Goal: Information Seeking & Learning: Learn about a topic

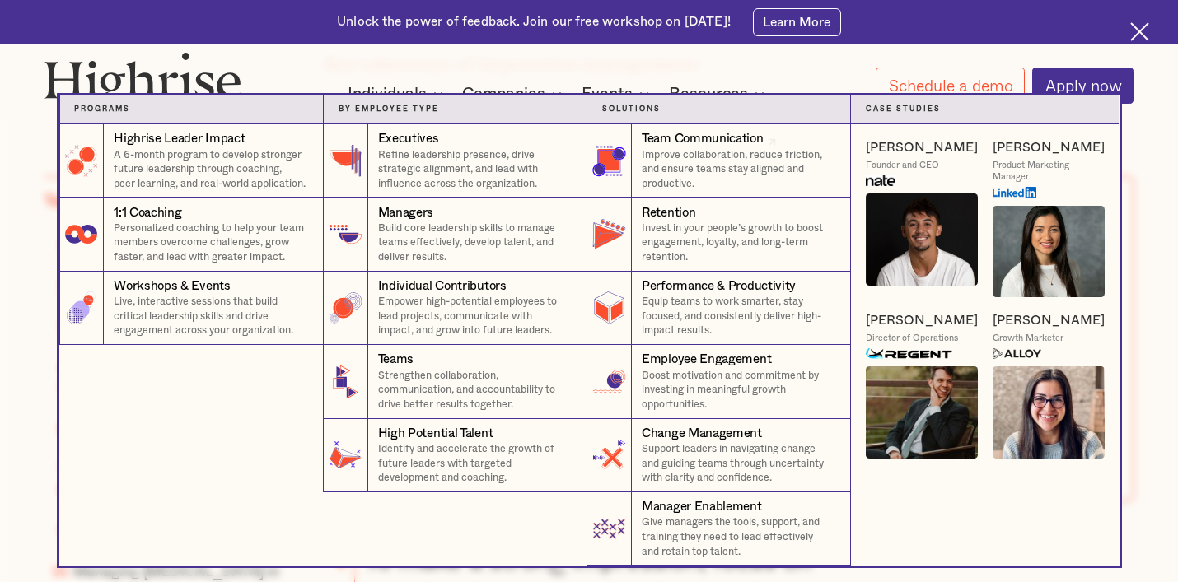
scroll to position [1128, 0]
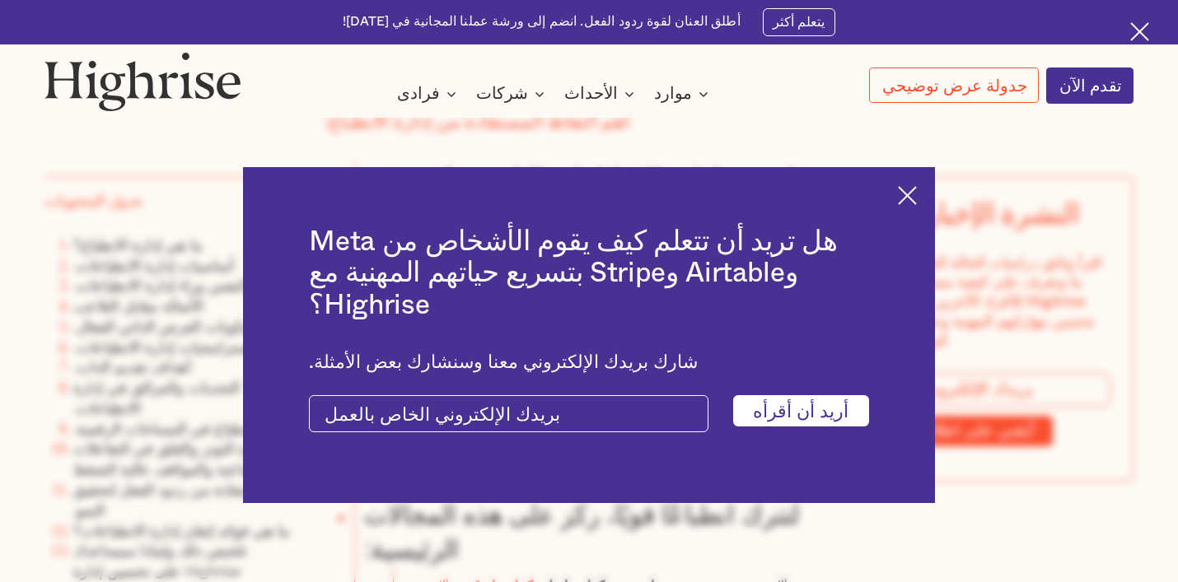
click at [1143, 30] on img at bounding box center [1139, 31] width 19 height 19
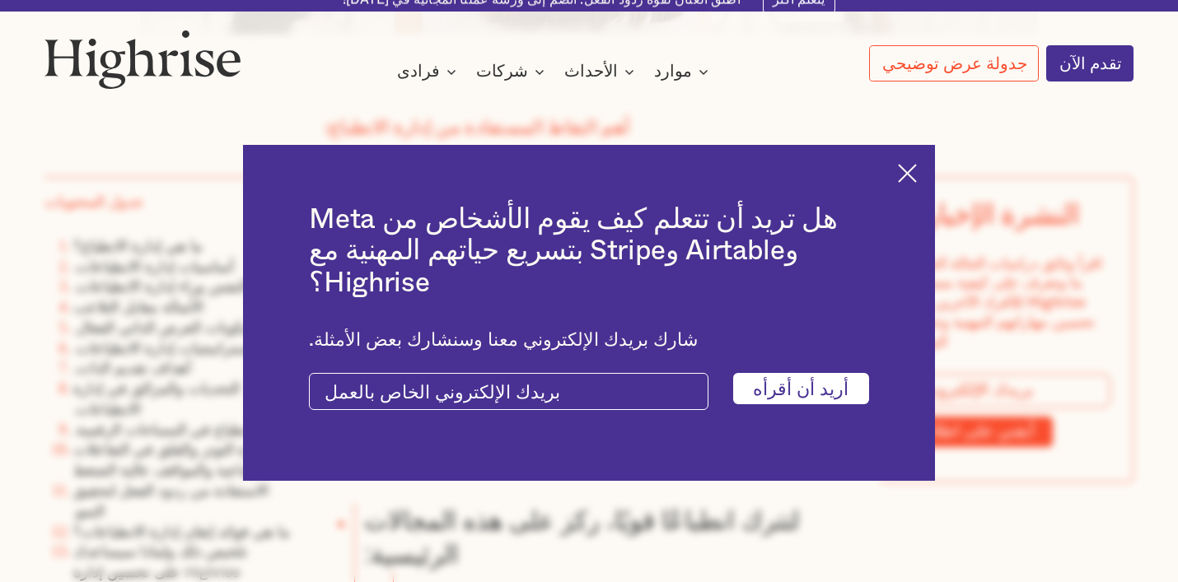
scroll to position [1083, 0]
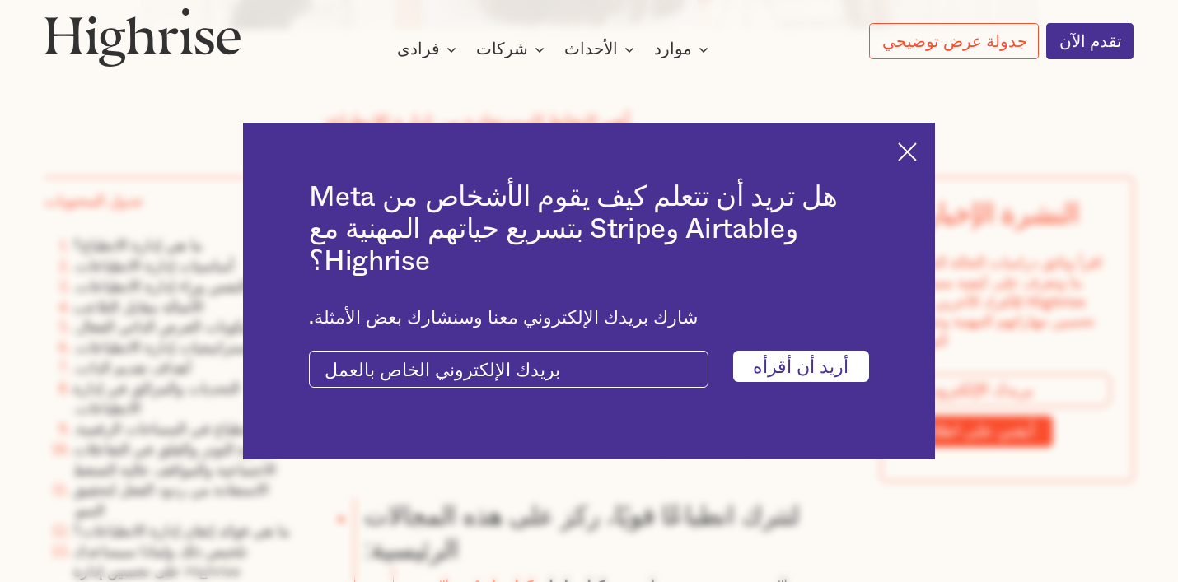
click at [905, 161] on img at bounding box center [907, 152] width 19 height 19
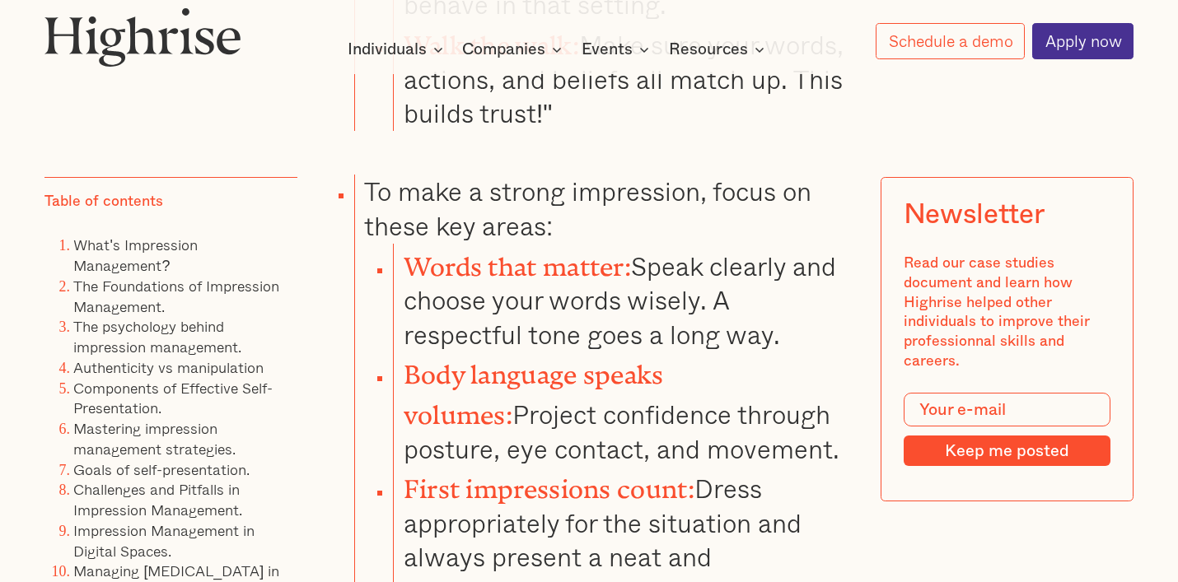
scroll to position [1487, 0]
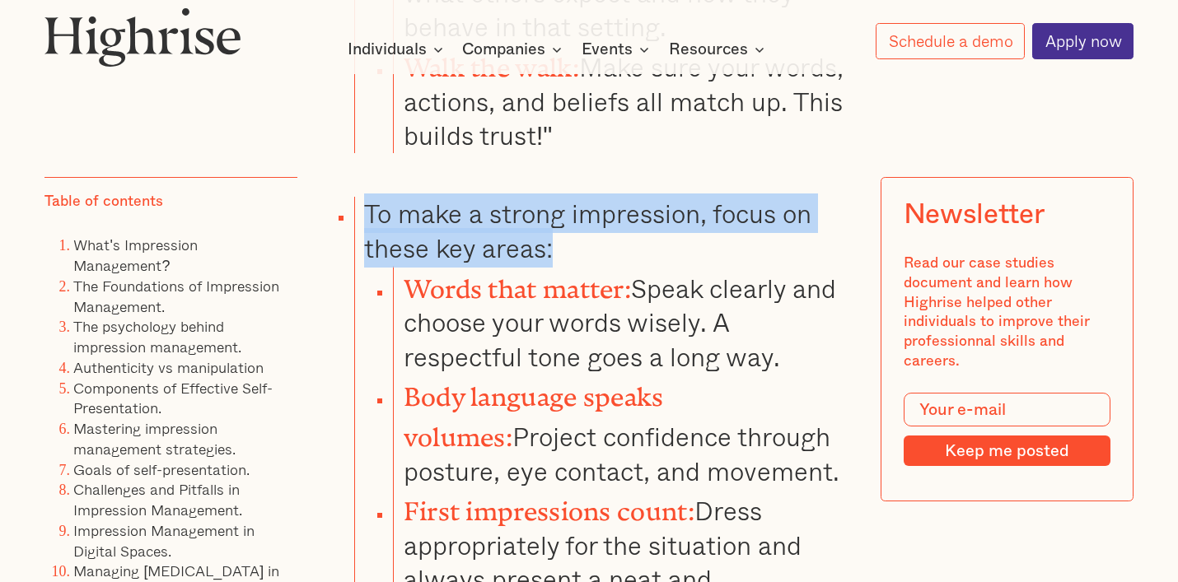
drag, startPoint x: 368, startPoint y: 190, endPoint x: 797, endPoint y: 216, distance: 429.1
click at [797, 216] on li "To make a strong impression, focus on these key areas: Words that matter: Speak…" at bounding box center [604, 414] width 500 height 434
copy li "To make a strong impression, focus on these key areas:"
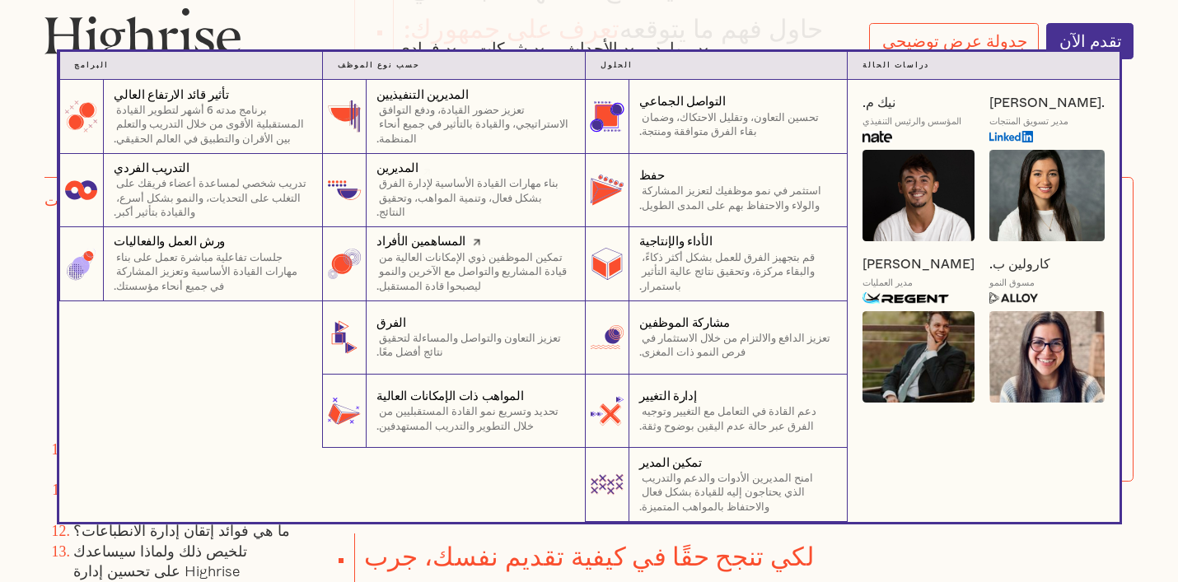
scroll to position [1239, 0]
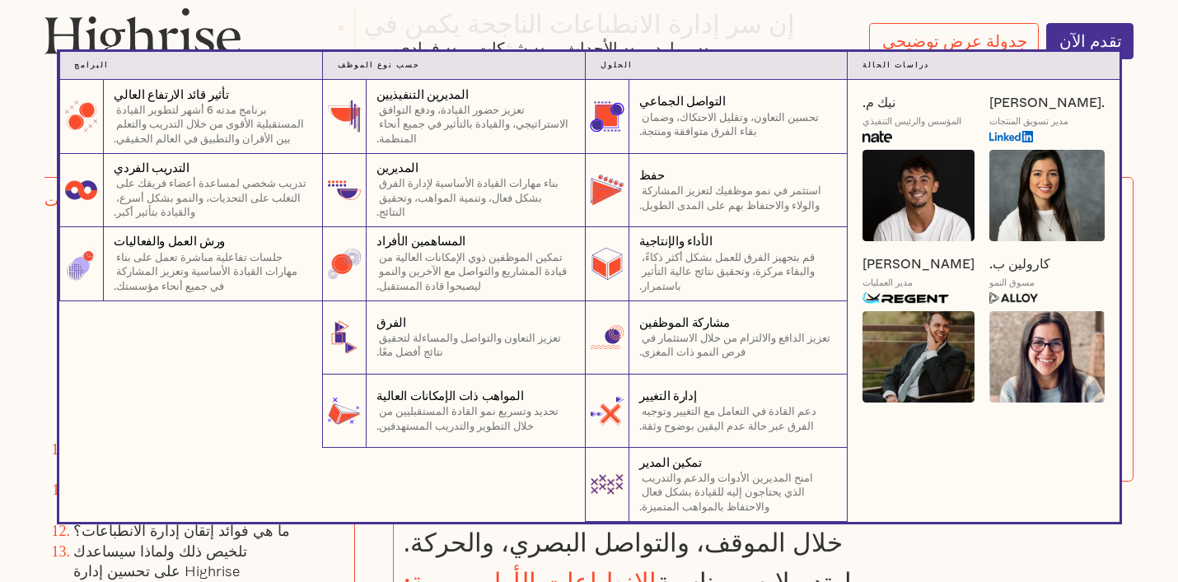
click at [1175, 140] on nav "البرامج 4 برنامج تأثير قادة ناطحات السحاب برنامج مدته 6 أشهر لتنمية قدرات المدي…" at bounding box center [589, 287] width 1178 height 470
click at [1169, 151] on nav "البرامج 4 برنامج تأثير قادة ناطحات السحاب برنامج مدته 6 أشهر لتنمية قدرات المدي…" at bounding box center [589, 287] width 1178 height 470
click at [1128, 189] on nav "البرامج 4 برنامج تأثير قادة ناطحات السحاب برنامج مدته 6 أشهر لتنمية قدرات المدي…" at bounding box center [589, 287] width 1178 height 470
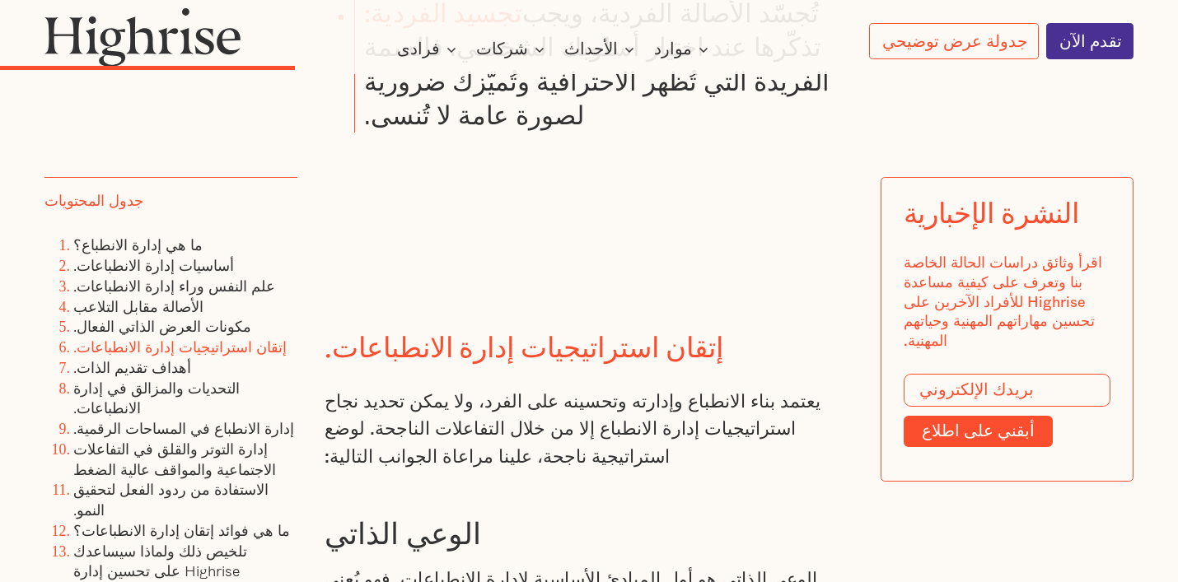
scroll to position [7788, 0]
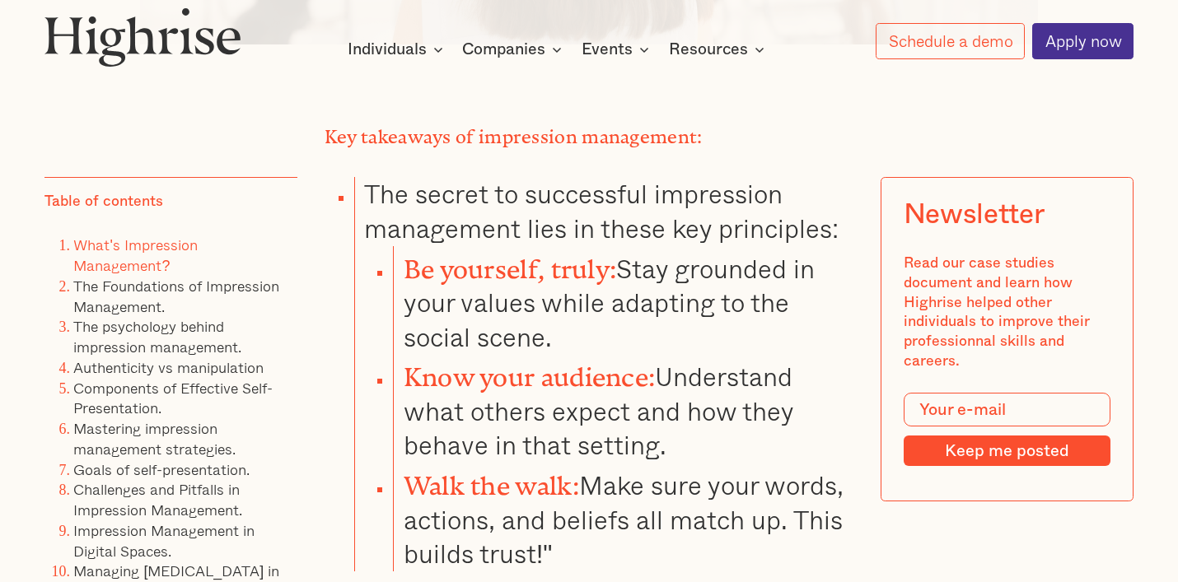
scroll to position [1059, 0]
